Goal: Task Accomplishment & Management: Use online tool/utility

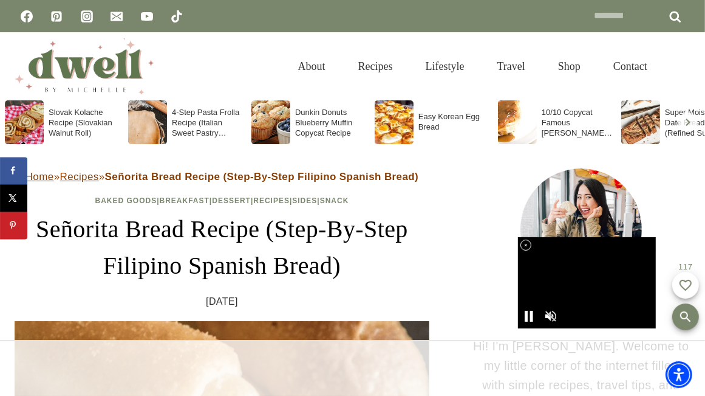
drag, startPoint x: 549, startPoint y: 4, endPoint x: 459, endPoint y: 180, distance: 197.8
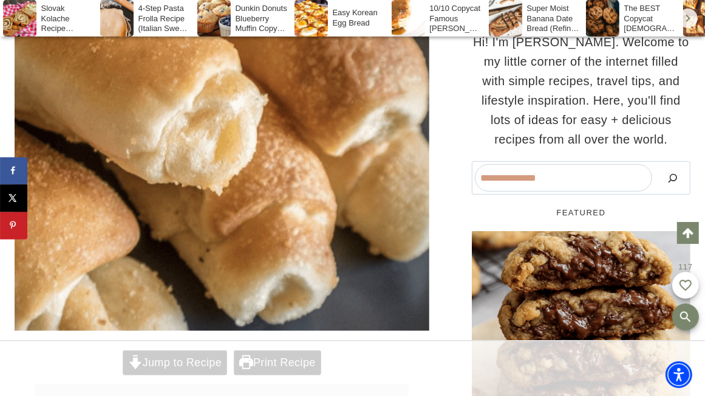
scroll to position [532, 0]
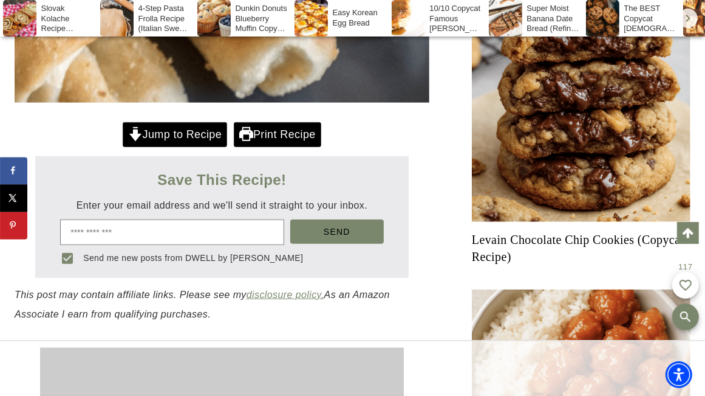
click at [264, 140] on link "Print Recipe" at bounding box center [278, 134] width 88 height 25
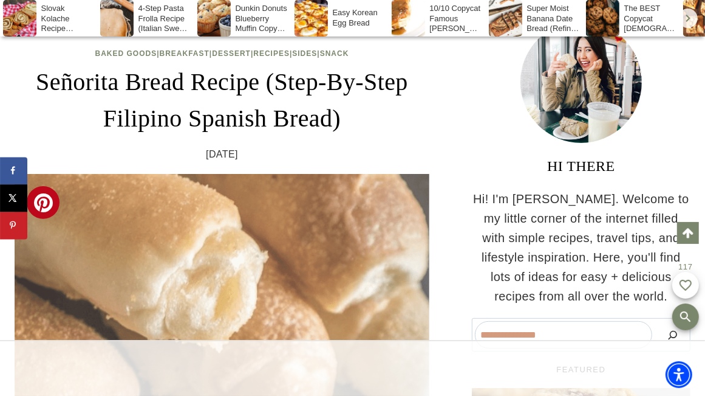
scroll to position [0, 0]
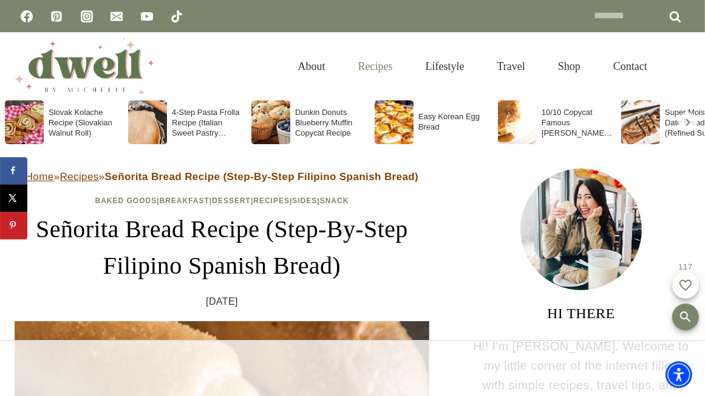
click at [362, 65] on link "Recipes" at bounding box center [375, 66] width 67 height 39
